Goal: Task Accomplishment & Management: Manage account settings

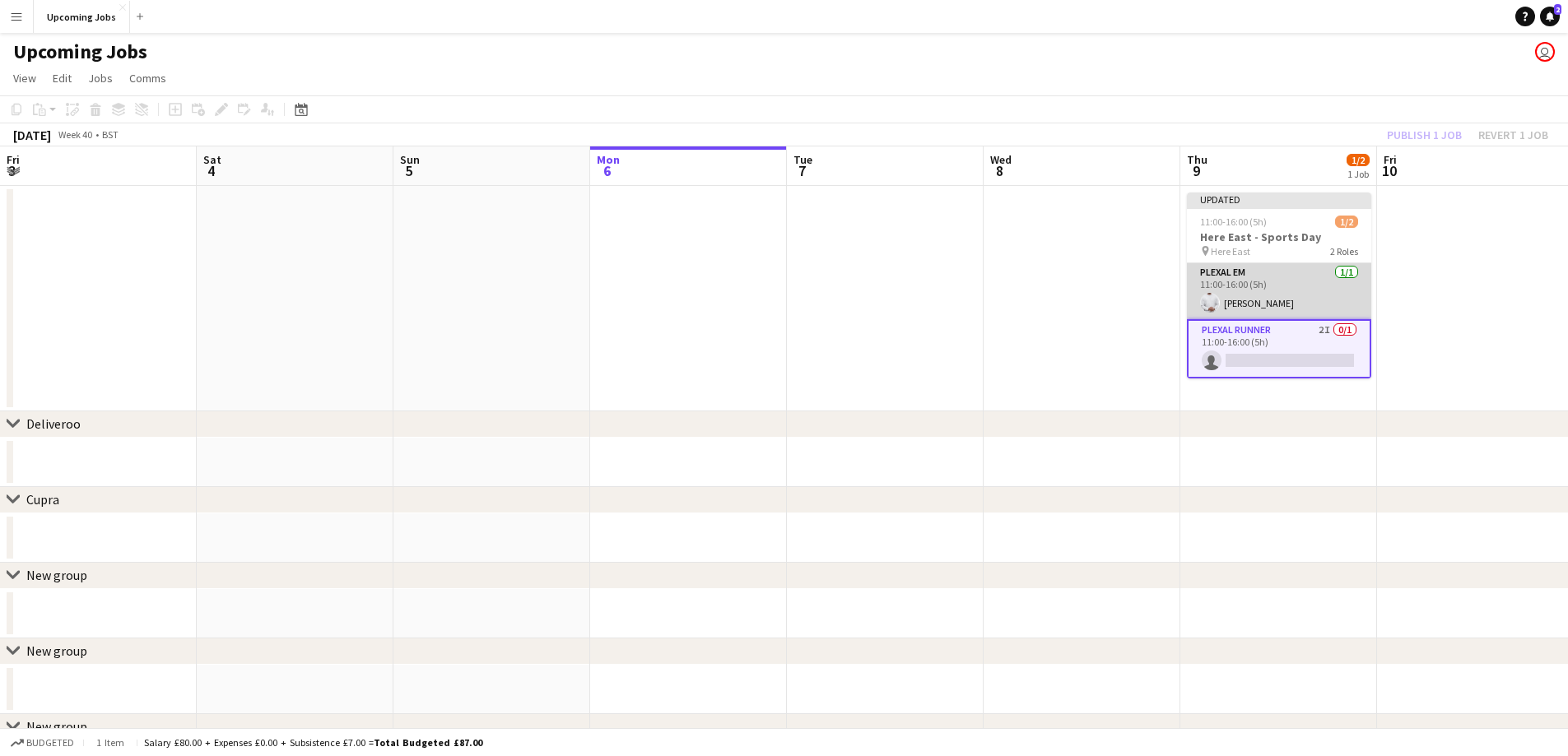
scroll to position [0, 566]
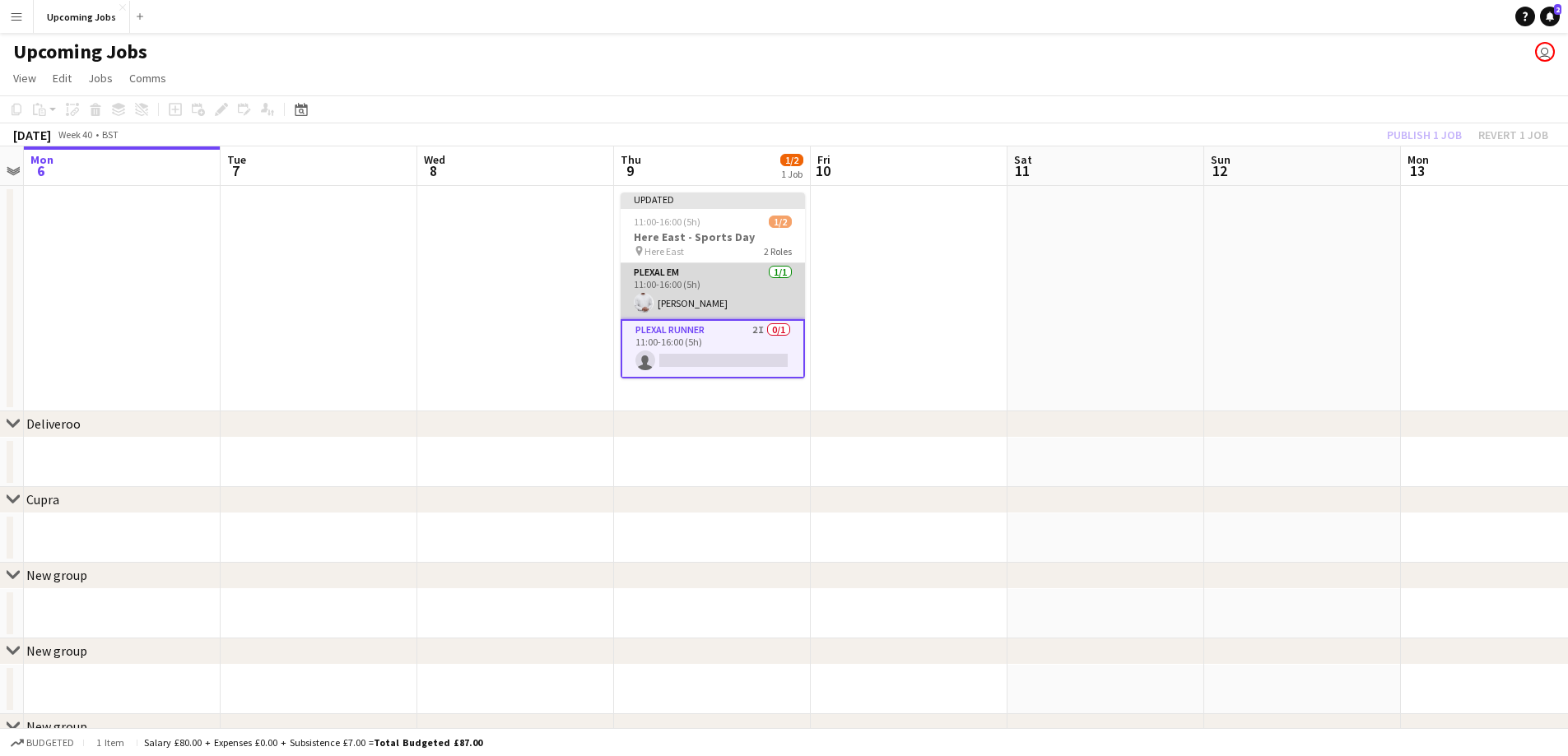
click at [728, 287] on app-card-role "Plexal EM [DATE] 11:00-16:00 (5h) [PERSON_NAME]" at bounding box center [712, 291] width 184 height 56
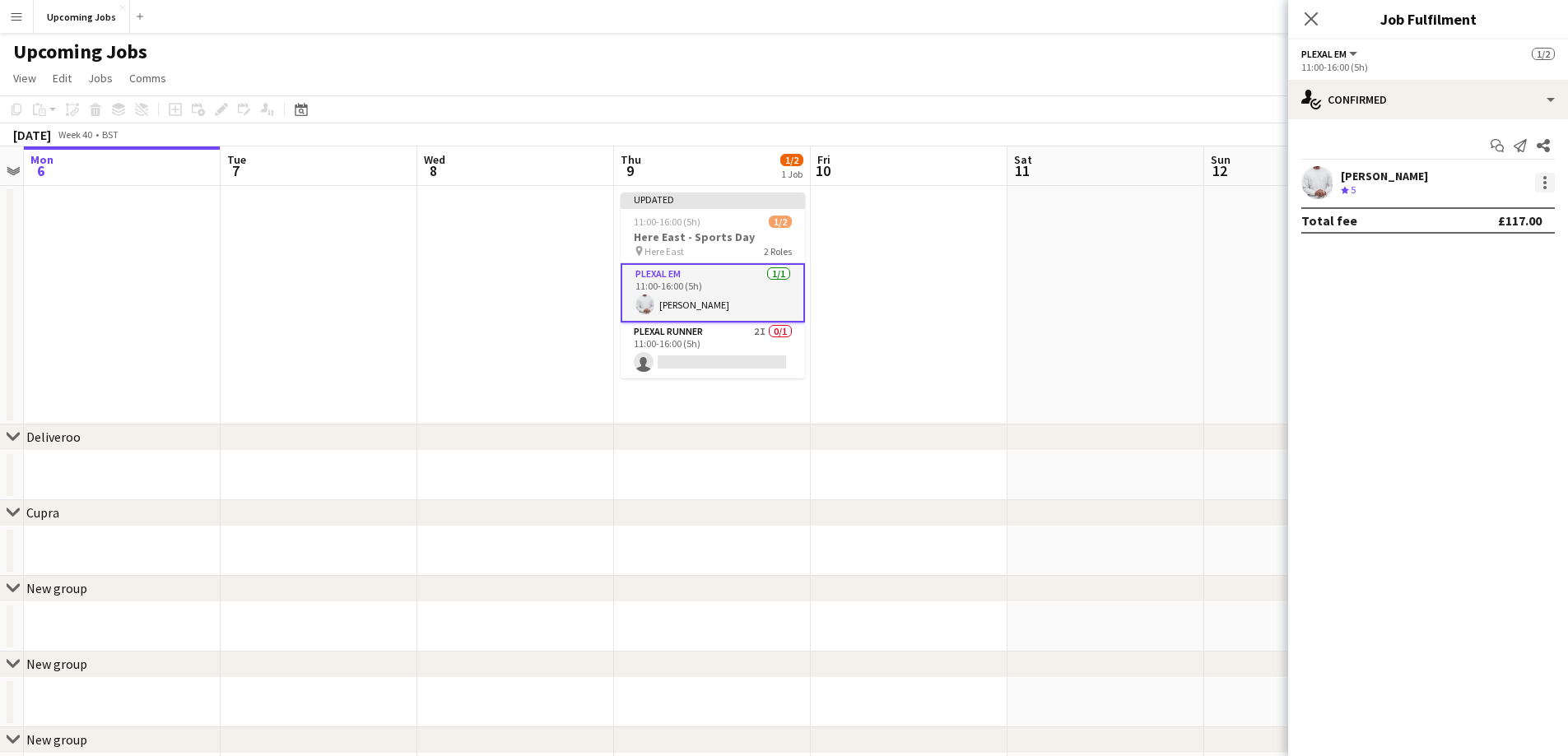
click at [1546, 177] on div at bounding box center [1544, 182] width 20 height 20
click at [1497, 383] on button "Remove" at bounding box center [1490, 371] width 128 height 39
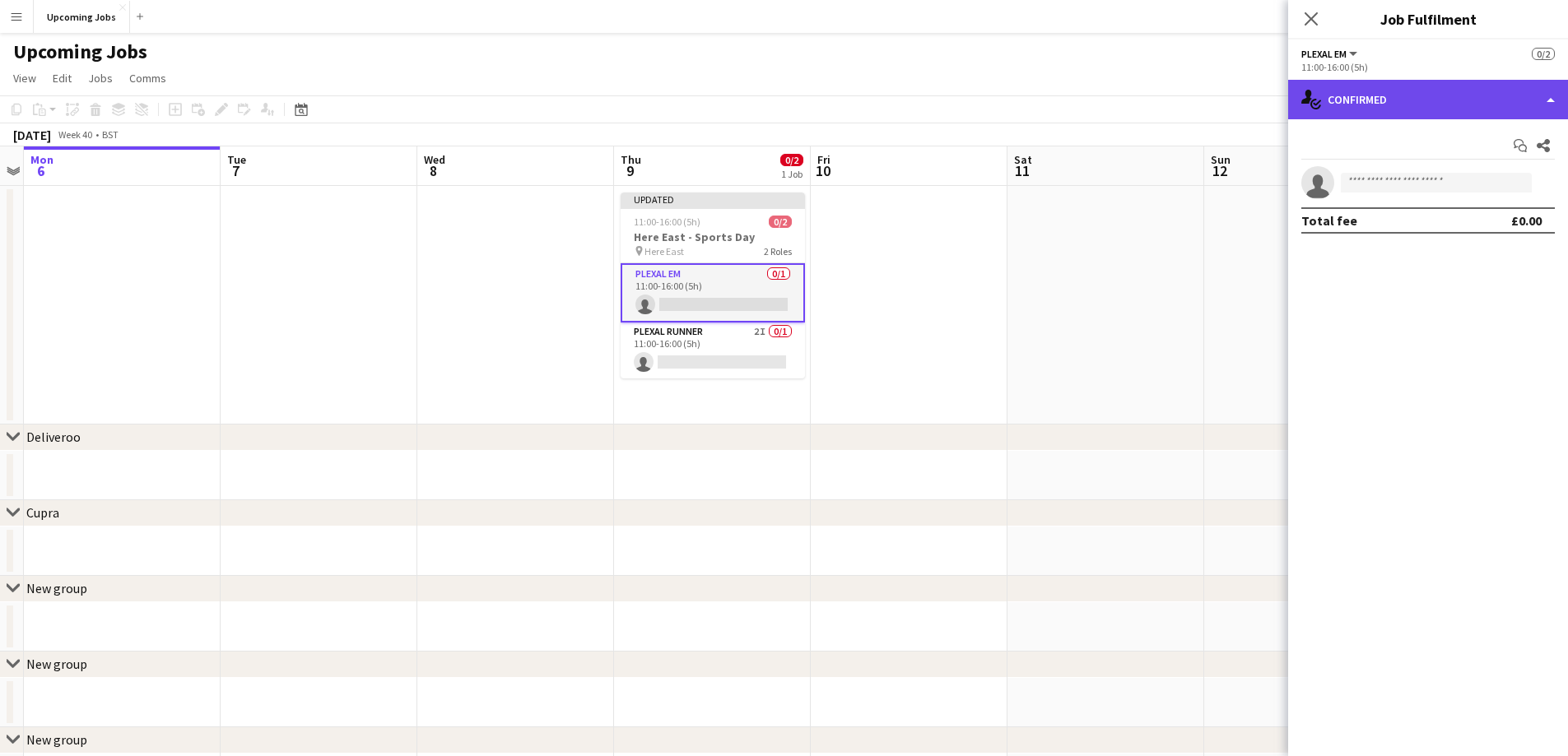
click at [1552, 101] on div "single-neutral-actions-check-2 Confirmed" at bounding box center [1428, 99] width 280 height 39
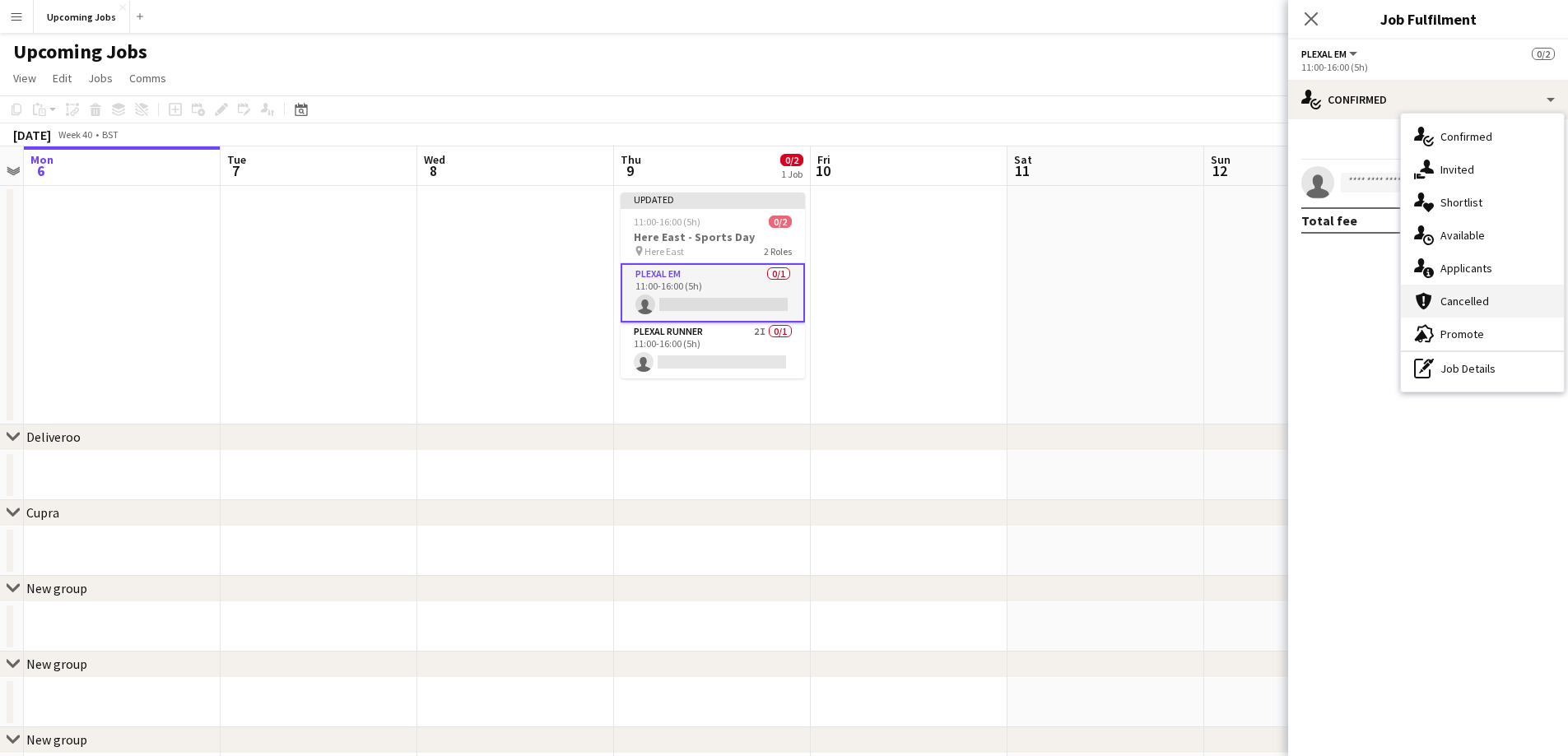
click at [1469, 294] on span "Cancelled" at bounding box center [1464, 301] width 49 height 14
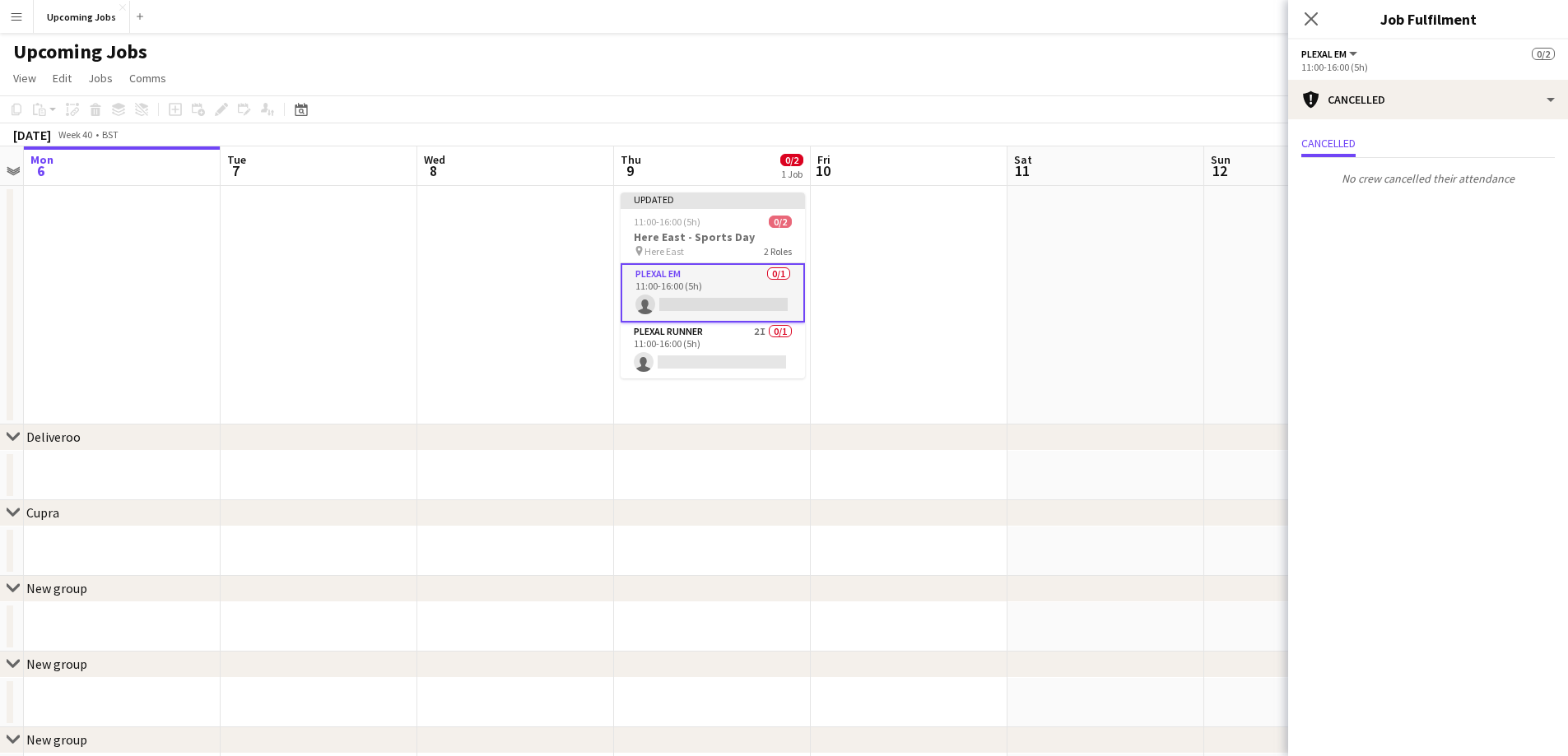
click at [726, 285] on app-card-role "Plexal EM 0/1 11:00-16:00 (5h) single-neutral-actions" at bounding box center [712, 293] width 184 height 59
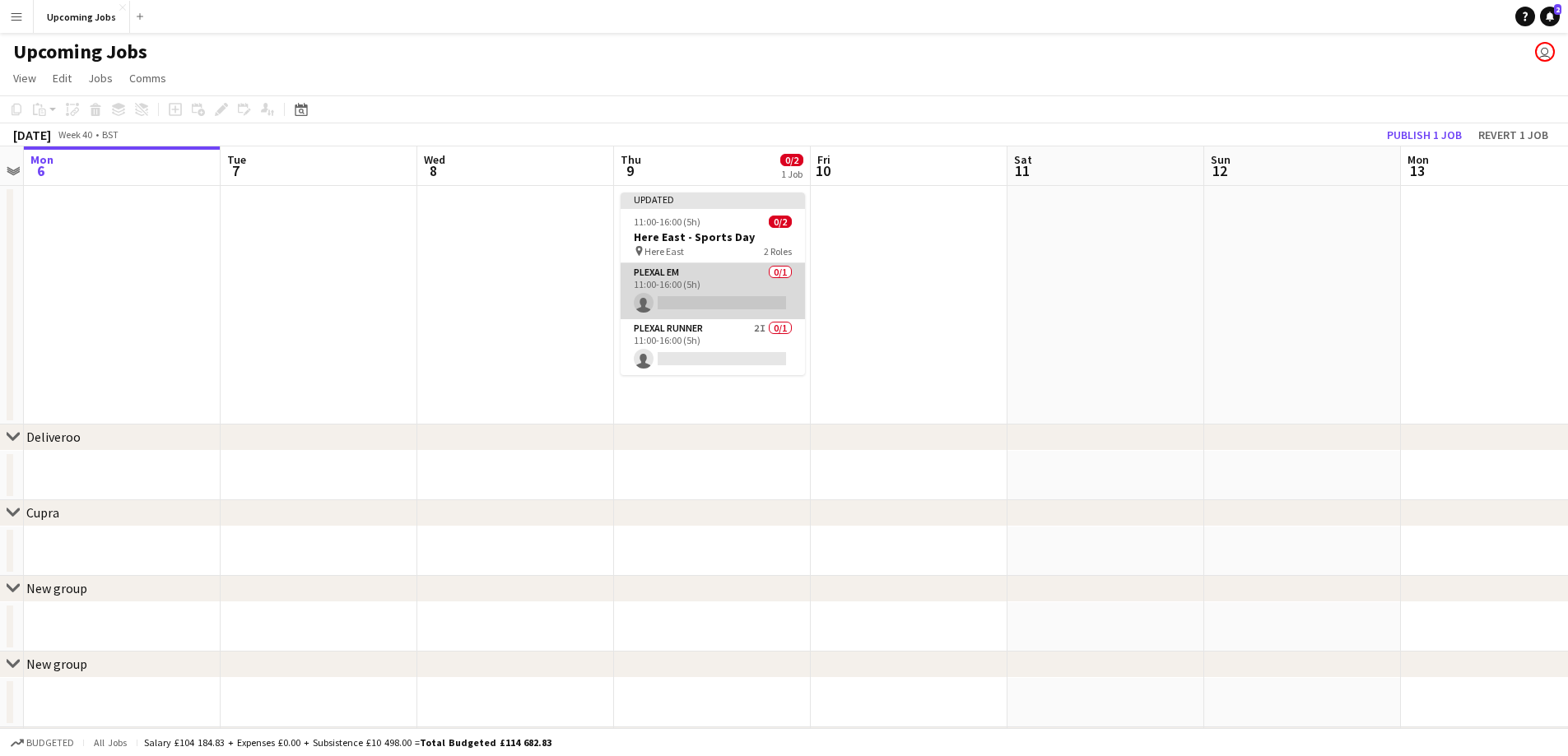
click at [726, 285] on app-card-role "Plexal EM 0/1 11:00-16:00 (5h) single-neutral-actions" at bounding box center [712, 291] width 184 height 56
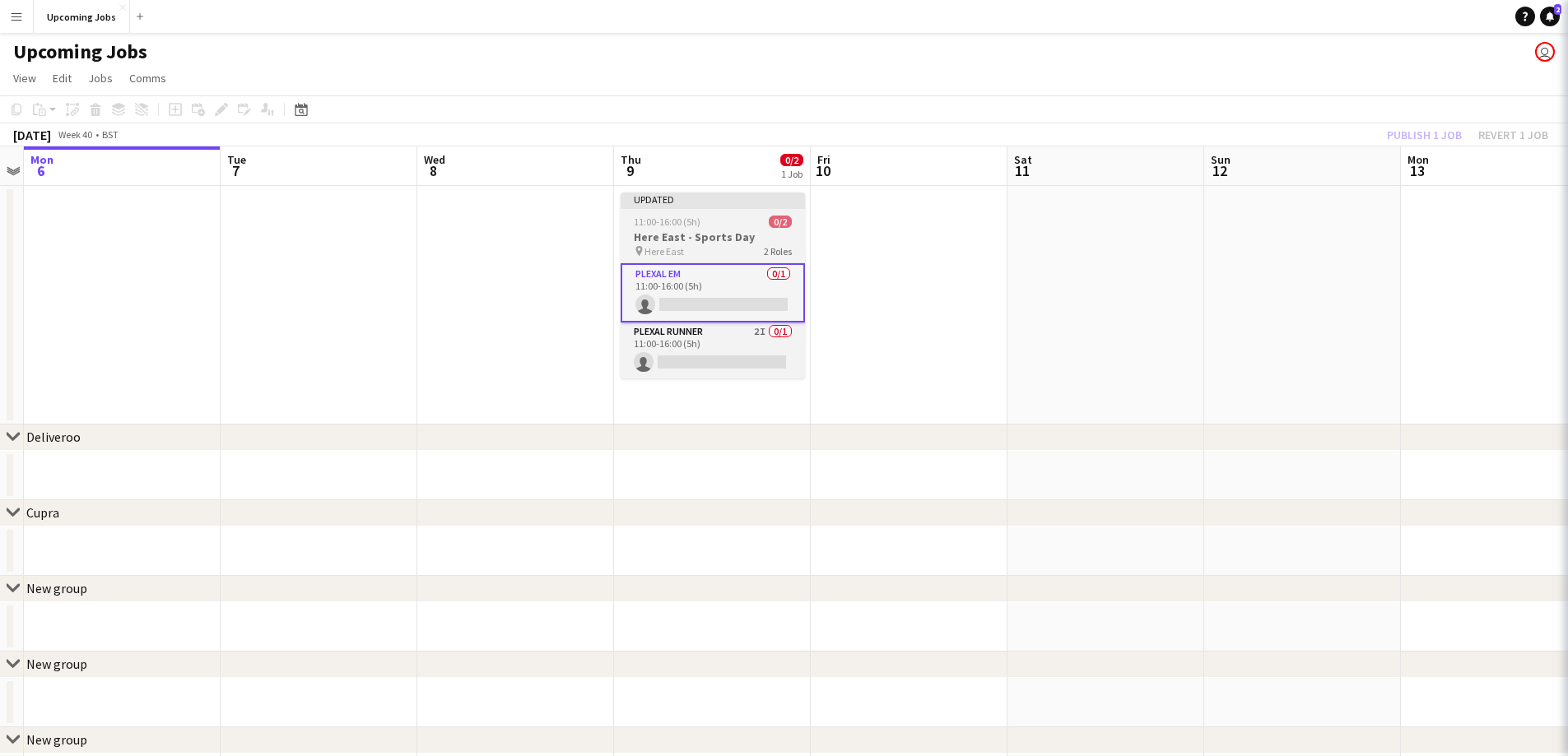
click at [730, 239] on h3 "Here East - Sports Day" at bounding box center [712, 237] width 184 height 14
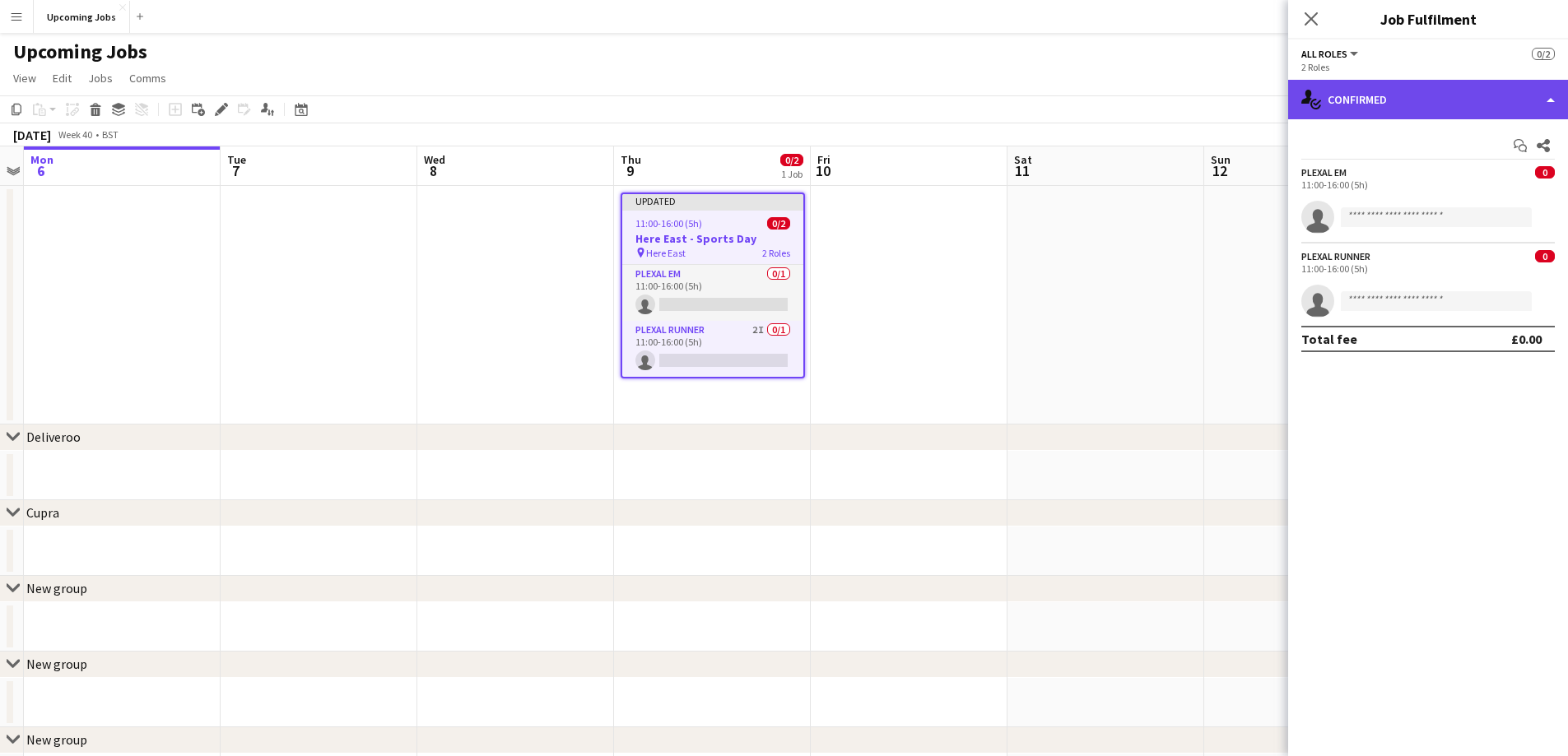
click at [1552, 100] on div "single-neutral-actions-check-2 Confirmed" at bounding box center [1428, 99] width 280 height 39
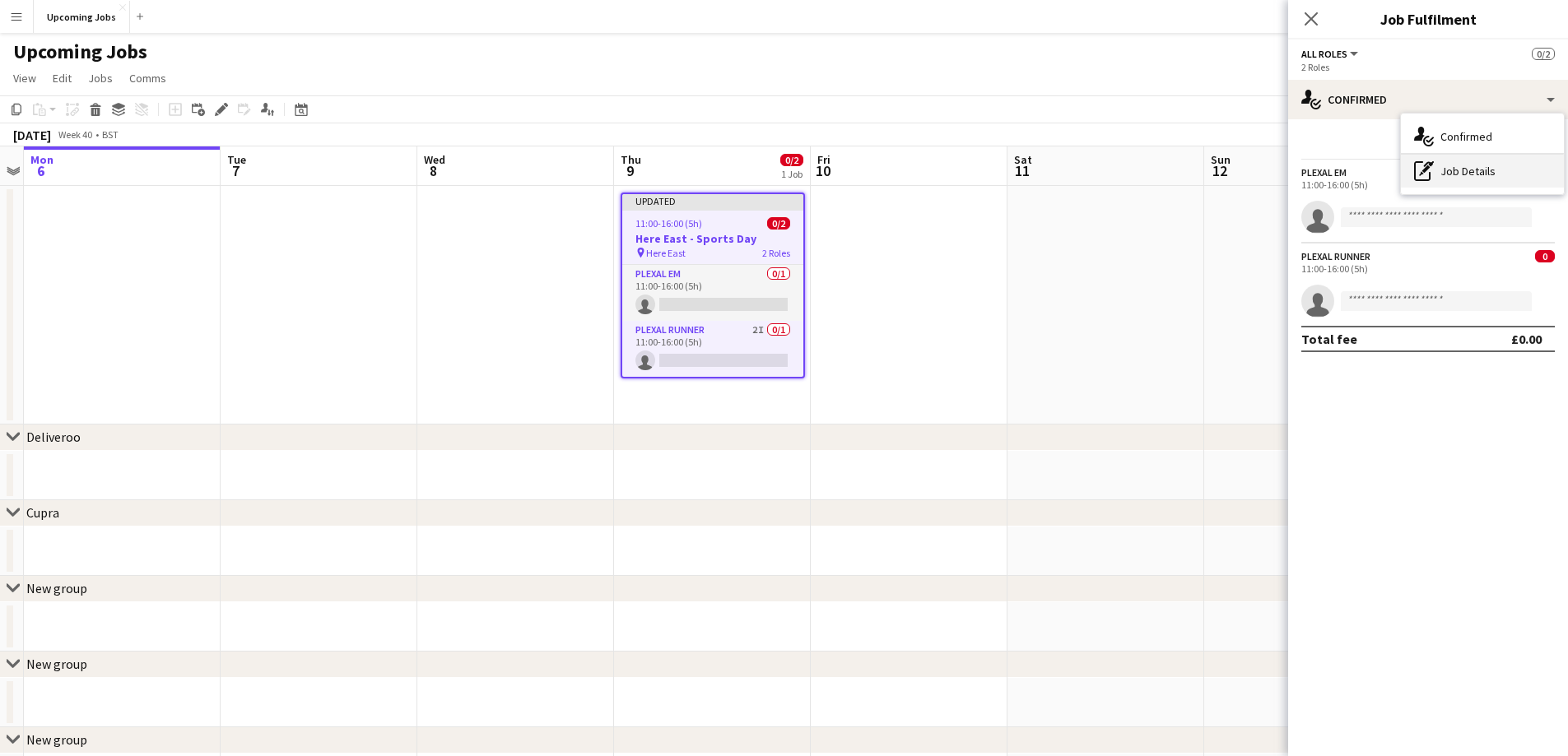
click at [1471, 169] on div "pen-write Job Details" at bounding box center [1482, 171] width 163 height 33
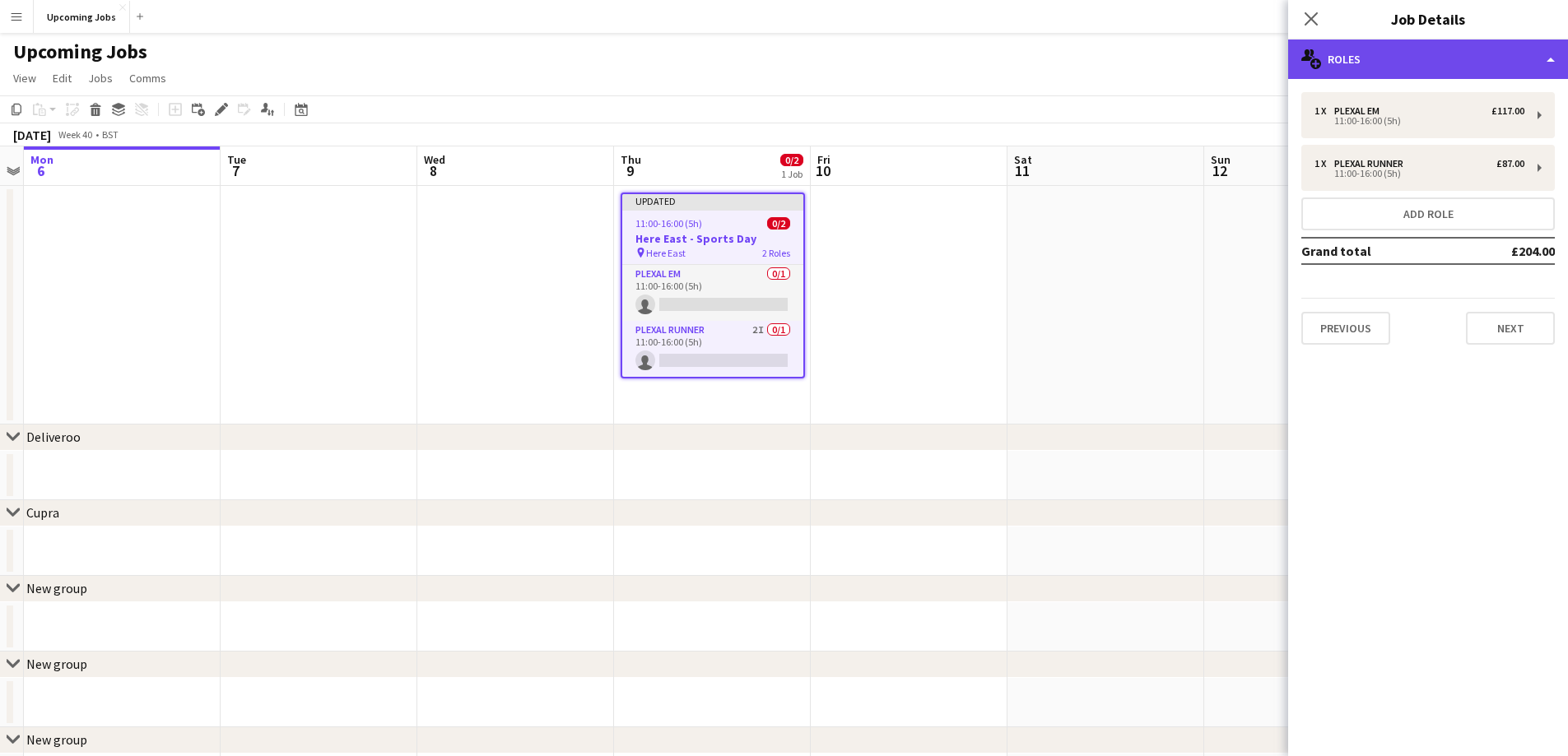
click at [1558, 52] on div "multiple-users-add Roles" at bounding box center [1428, 58] width 280 height 39
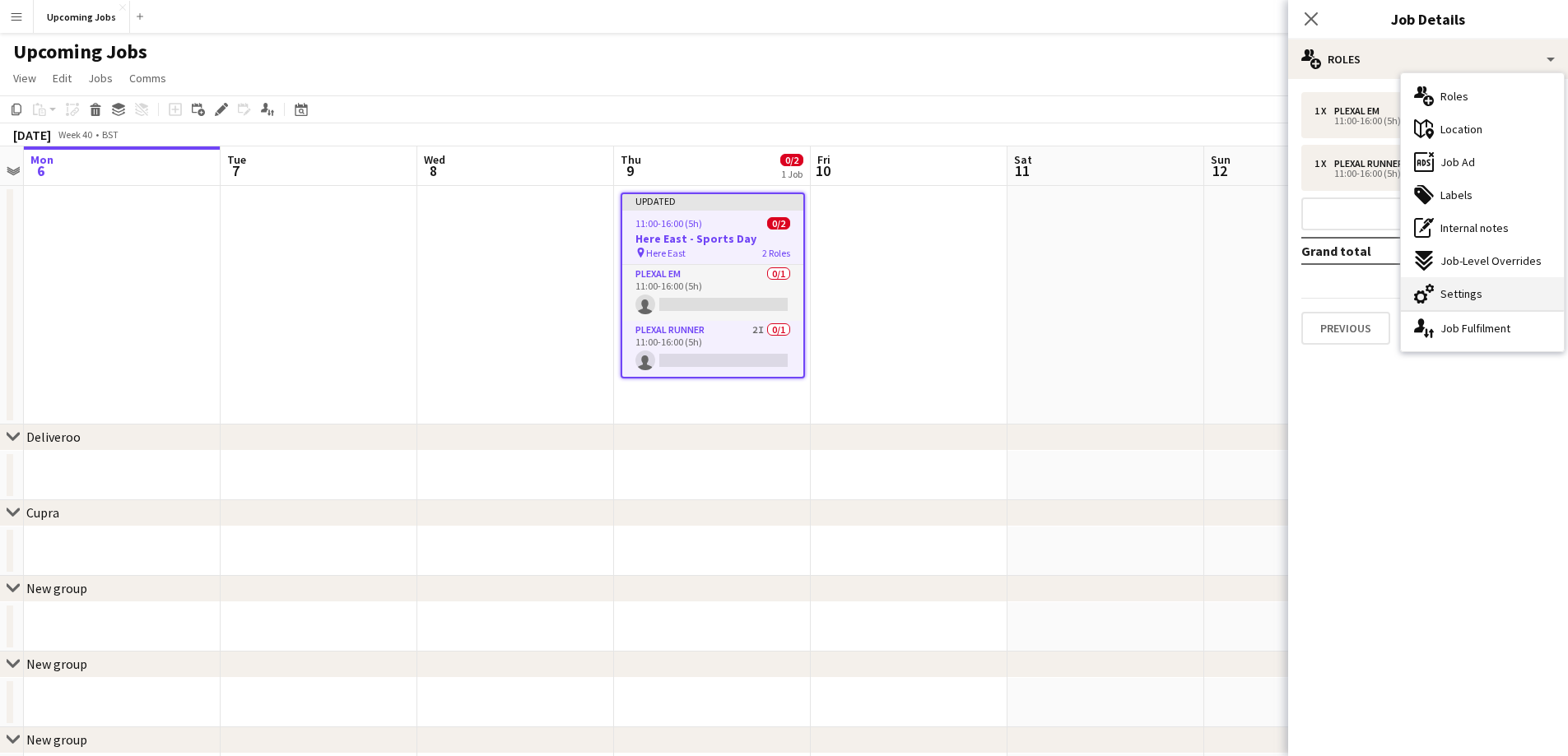
click at [1484, 302] on div "cog-double-3 Settings" at bounding box center [1482, 293] width 163 height 33
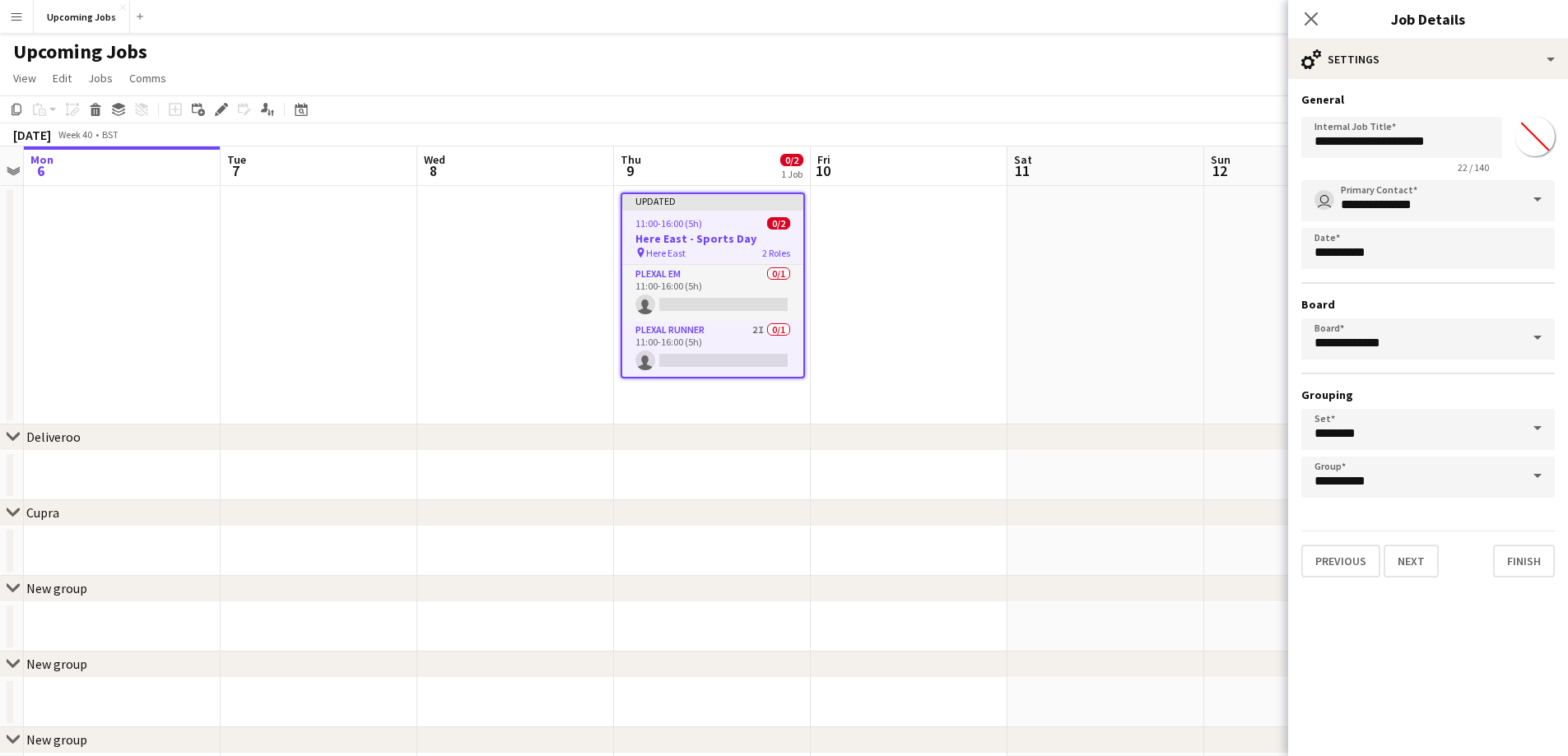
click at [1535, 144] on input "*******" at bounding box center [1534, 137] width 59 height 59
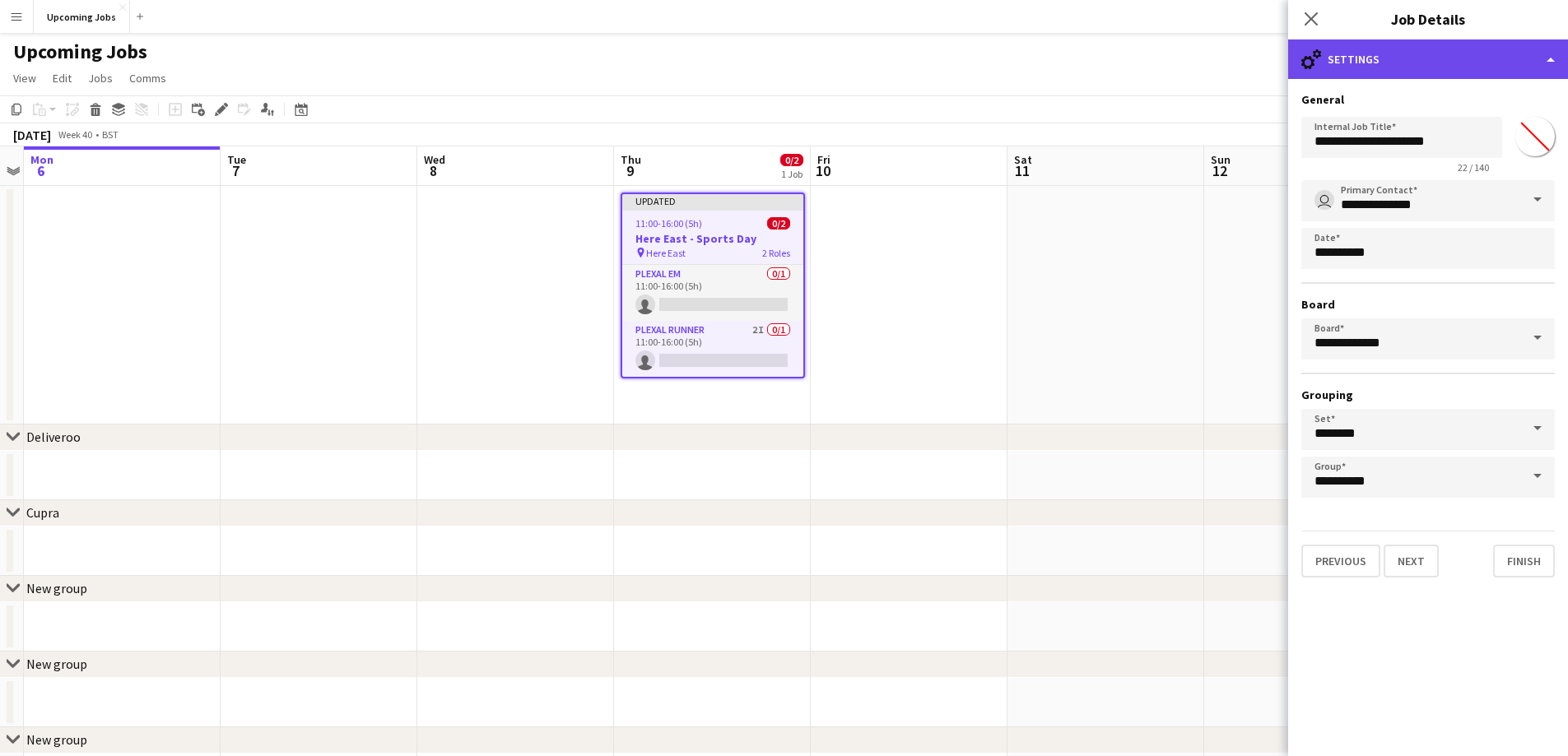
click at [1551, 61] on div "cog-double-3 Settings" at bounding box center [1428, 58] width 280 height 39
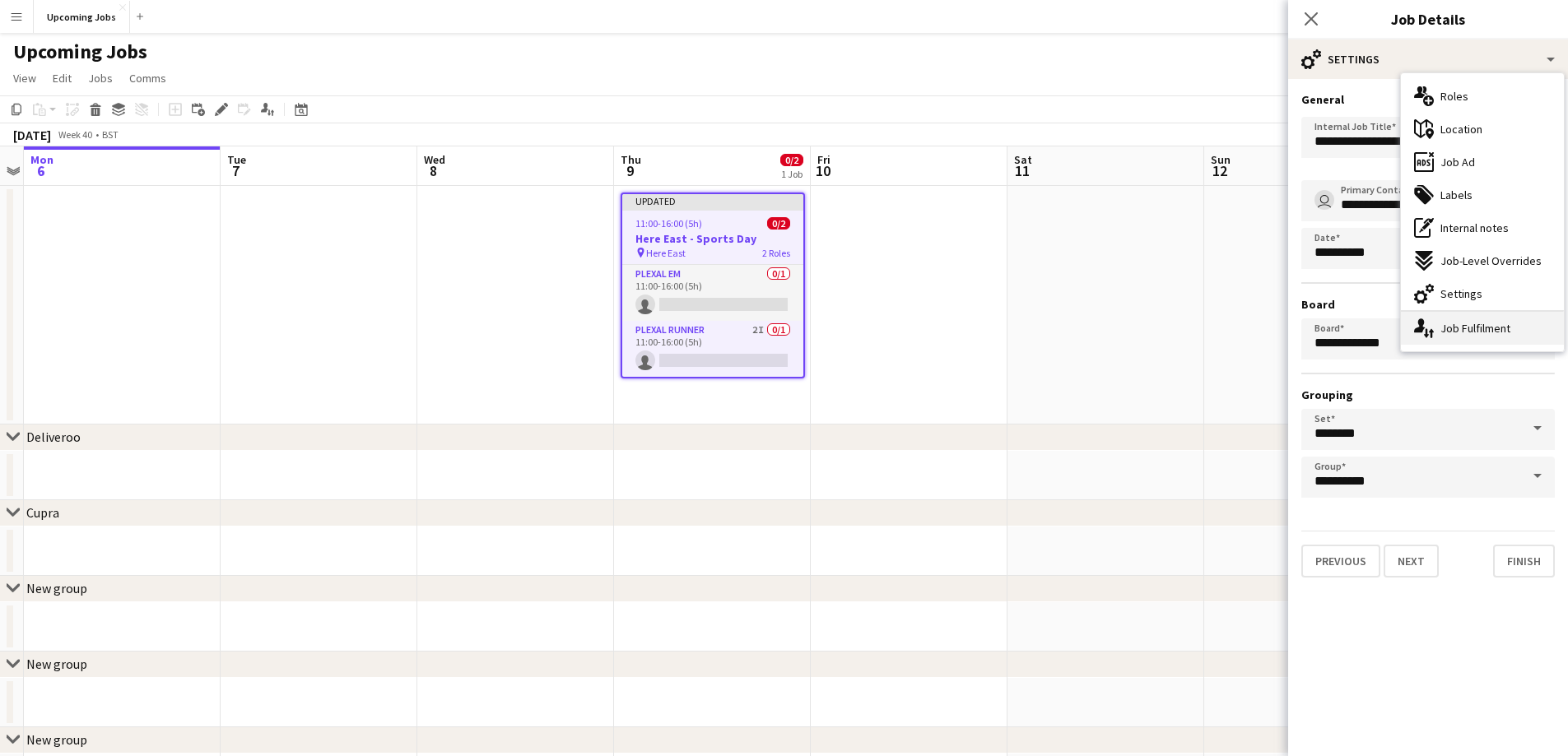
click at [1464, 323] on div "single-neutral-actions-up-down Job Fulfilment" at bounding box center [1482, 328] width 163 height 33
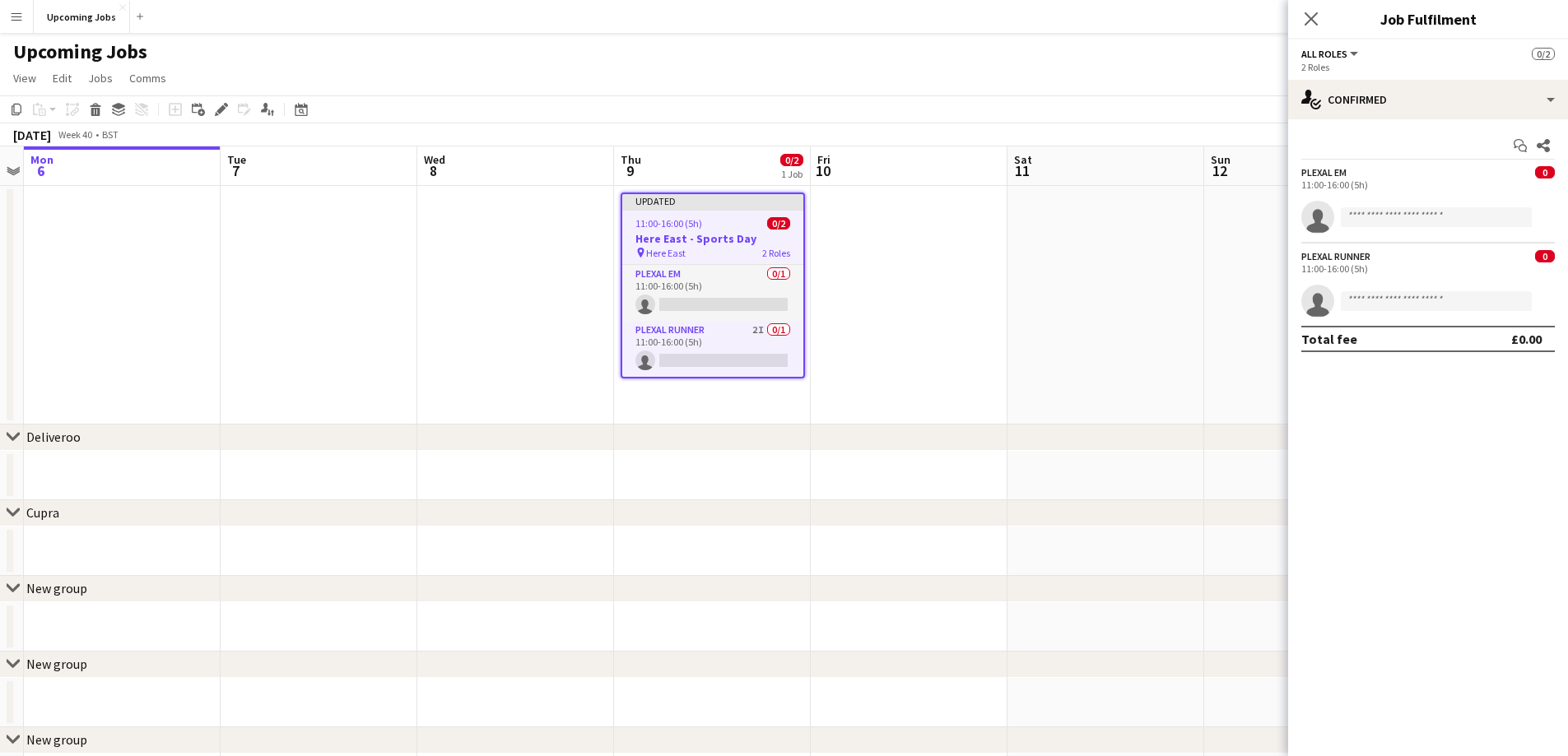
click at [1357, 56] on button "All roles" at bounding box center [1330, 54] width 59 height 12
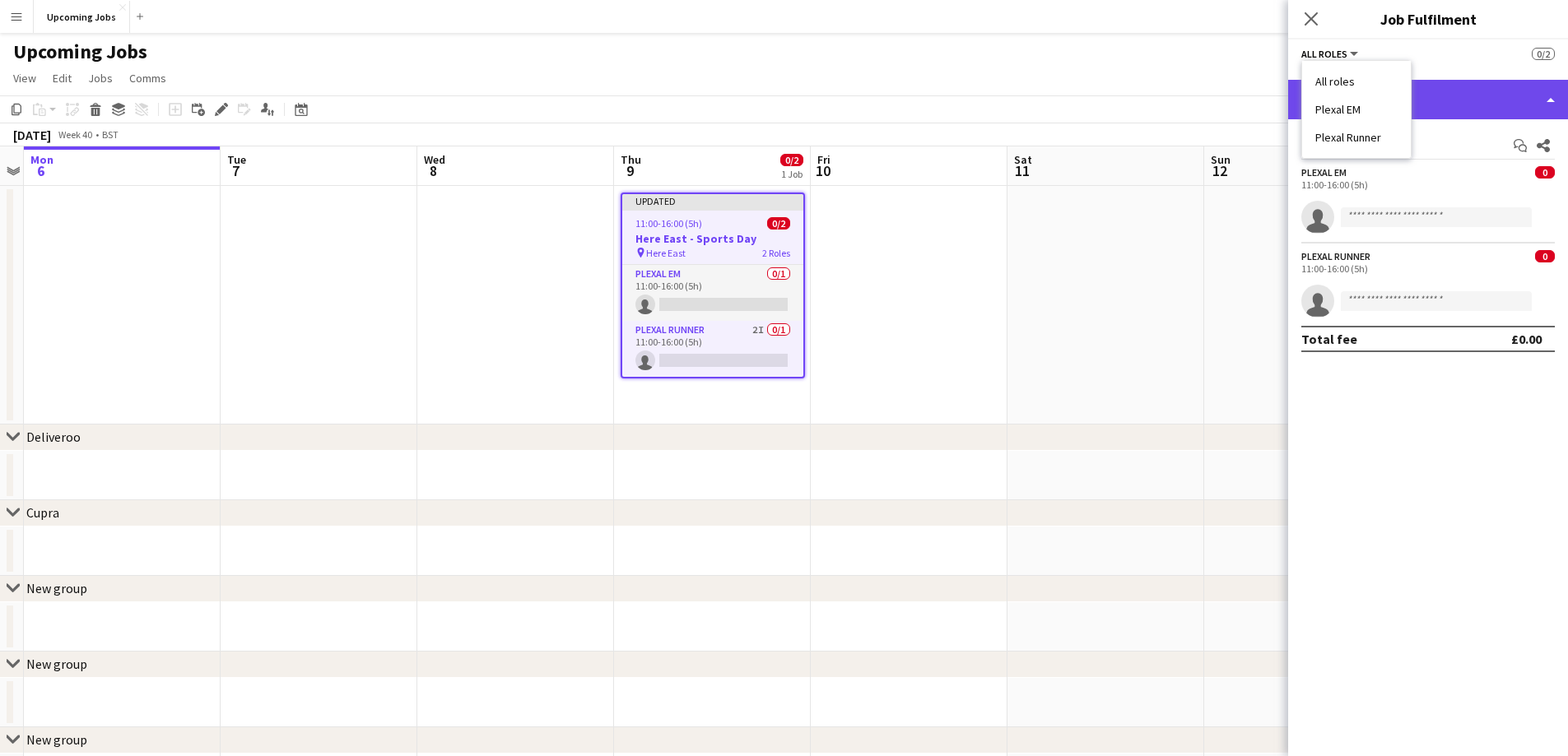
click at [1545, 102] on div "single-neutral-actions-check-2 Confirmed" at bounding box center [1428, 99] width 280 height 39
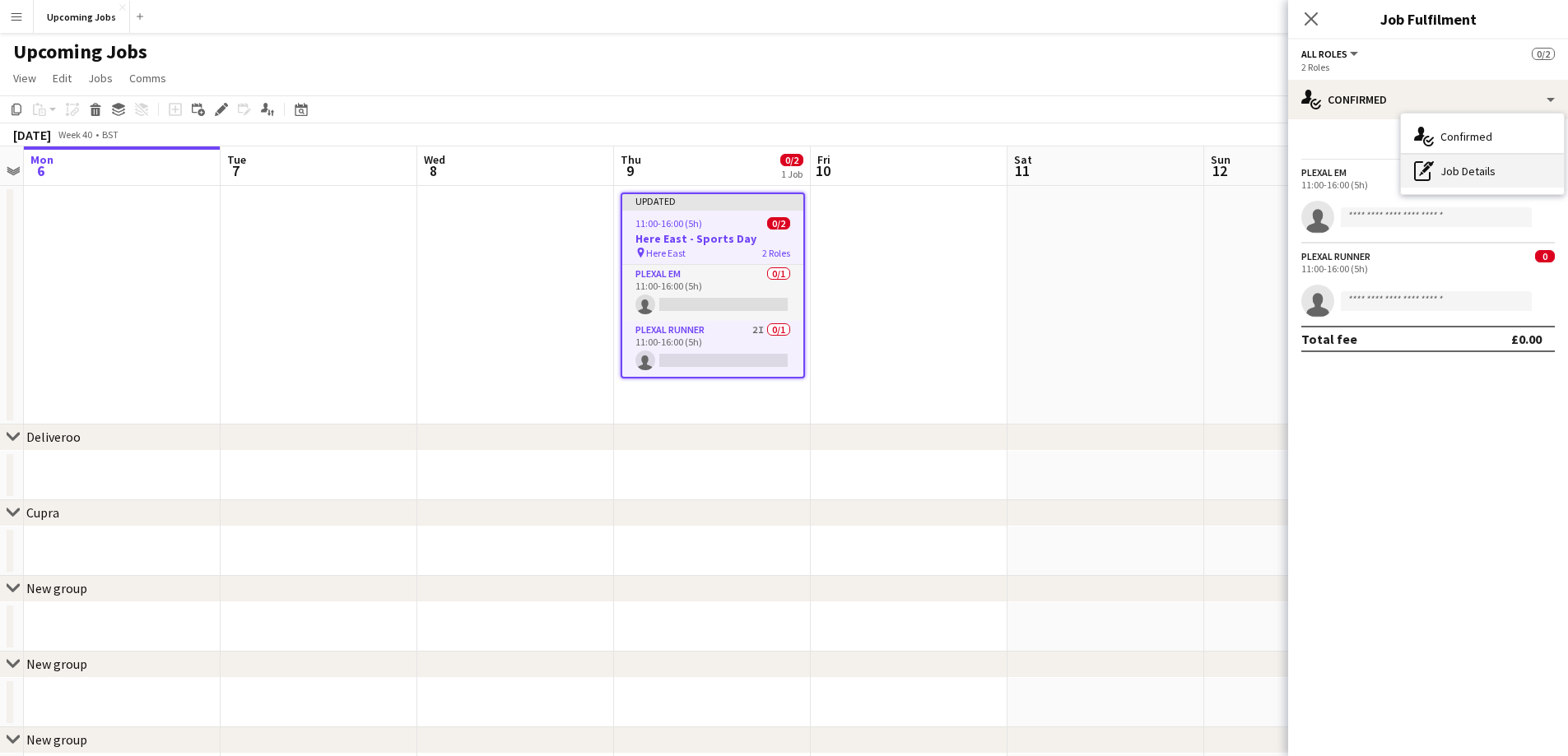
click at [1469, 163] on div "pen-write Job Details" at bounding box center [1482, 171] width 163 height 33
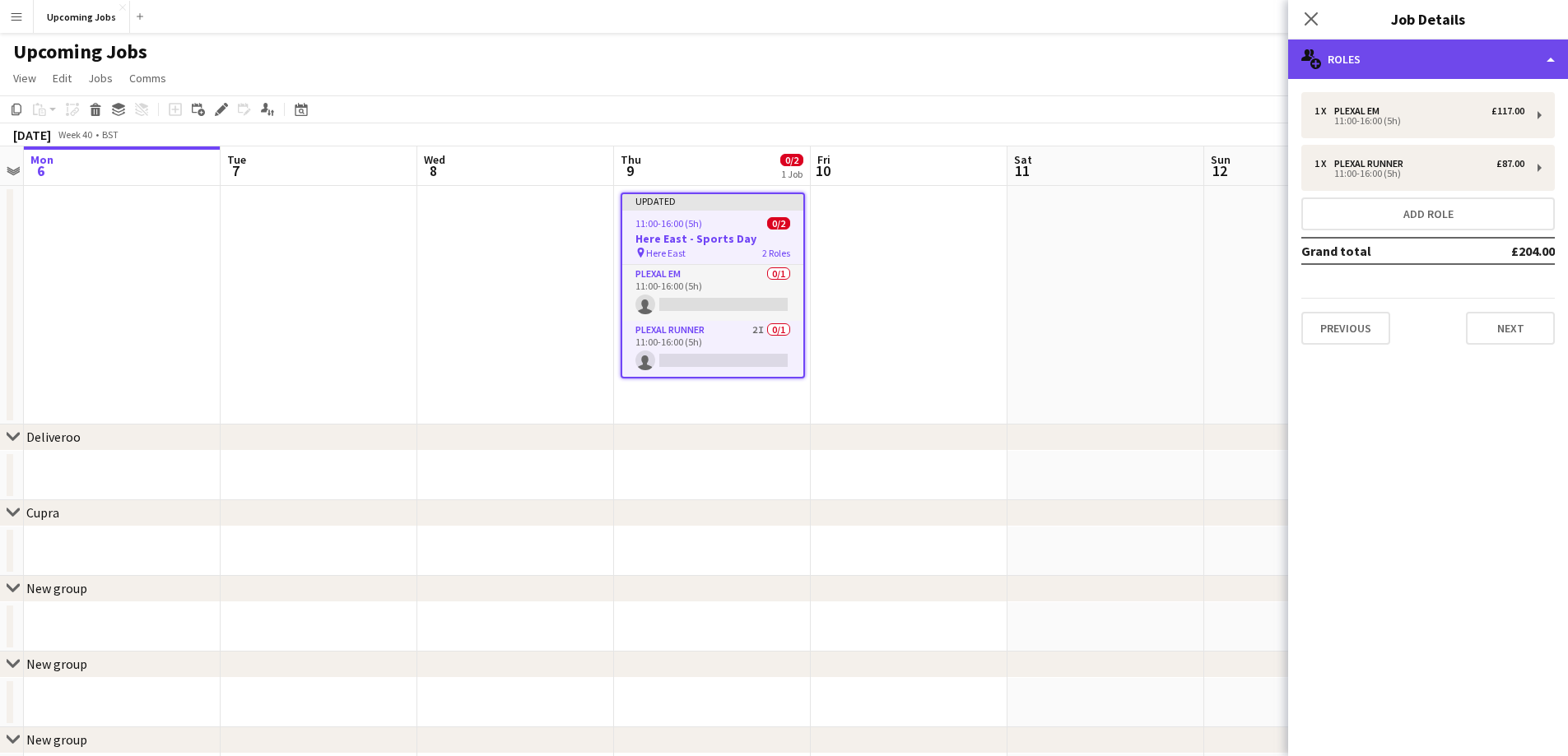
click at [1551, 58] on div "multiple-users-add Roles" at bounding box center [1428, 58] width 280 height 39
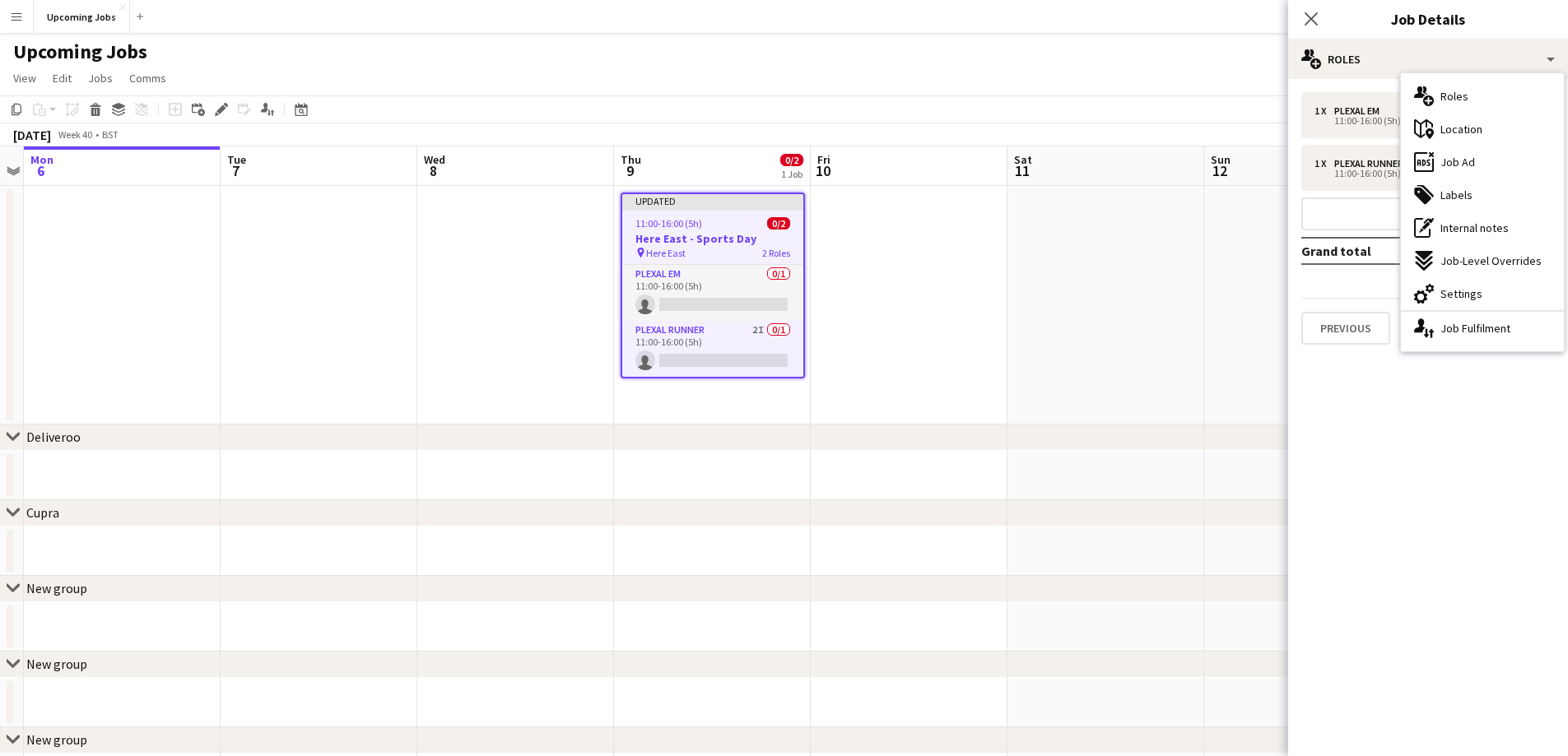
click at [919, 272] on app-date-cell at bounding box center [909, 305] width 196 height 239
